Goal: Task Accomplishment & Management: Complete application form

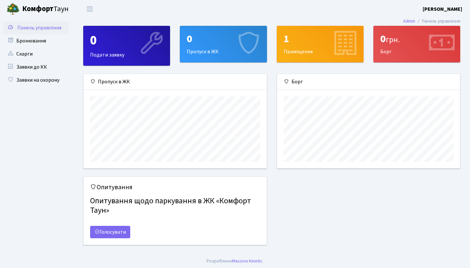
scroll to position [94, 183]
click at [230, 42] on div "0" at bounding box center [223, 39] width 73 height 12
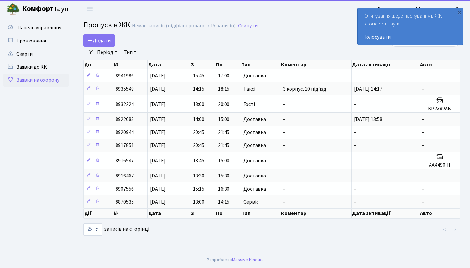
select select "25"
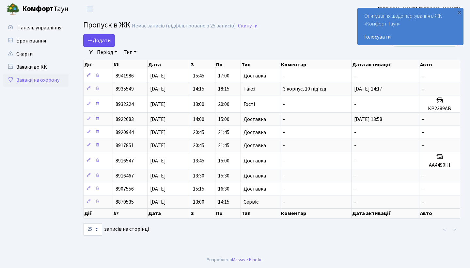
click at [108, 41] on span "Додати" at bounding box center [98, 40] width 23 height 7
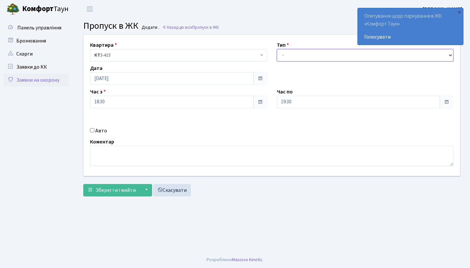
select select "1"
click at [314, 90] on div "Час по 19:30" at bounding box center [365, 98] width 187 height 20
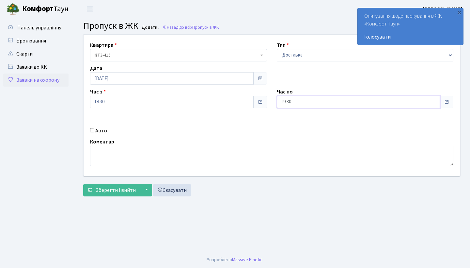
click at [307, 100] on input "19:30" at bounding box center [359, 102] width 164 height 12
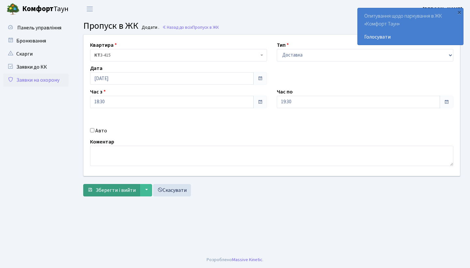
click at [123, 192] on span "Зберегти і вийти" at bounding box center [116, 189] width 40 height 7
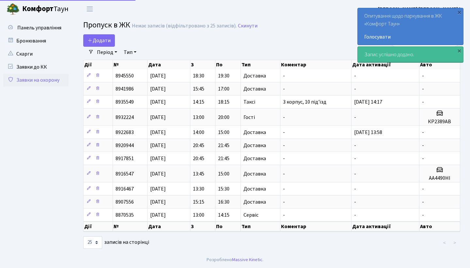
select select "25"
